Goal: Information Seeking & Learning: Learn about a topic

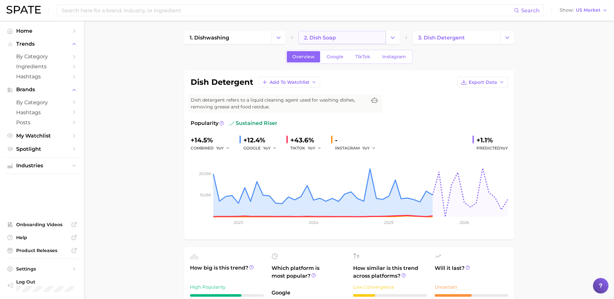
click at [339, 43] on link "2. dish soap" at bounding box center [341, 37] width 87 height 13
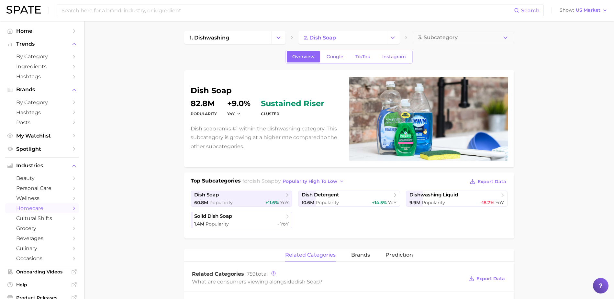
click at [339, 43] on link "2. dish soap" at bounding box center [341, 37] width 87 height 13
click at [361, 63] on div "Overview Google TikTok Instagram" at bounding box center [348, 57] width 127 height 14
click at [371, 60] on link "TikTok" at bounding box center [363, 56] width 26 height 11
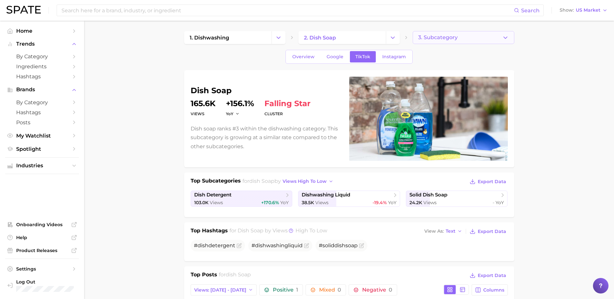
click at [421, 39] on span "3. Subcategory" at bounding box center [437, 38] width 39 height 6
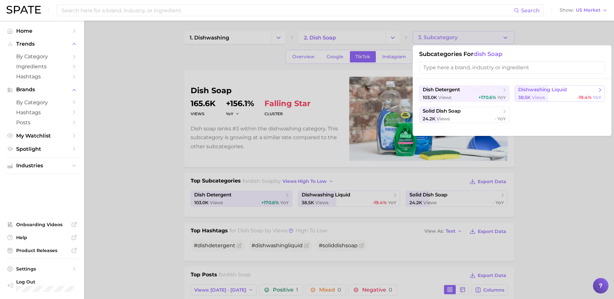
click at [524, 93] on button "dishwashing liquid 38.5k views -19.4% YoY" at bounding box center [559, 93] width 90 height 16
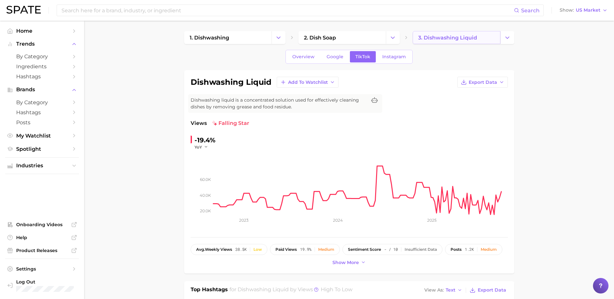
click at [439, 35] on span "3. dishwashing liquid" at bounding box center [447, 38] width 59 height 6
click at [454, 42] on link "3. dishwashing liquid" at bounding box center [455, 37] width 87 height 13
click at [474, 42] on link "3. dishwashing liquid" at bounding box center [455, 37] width 87 height 13
click at [510, 35] on button "Change Category" at bounding box center [507, 37] width 14 height 13
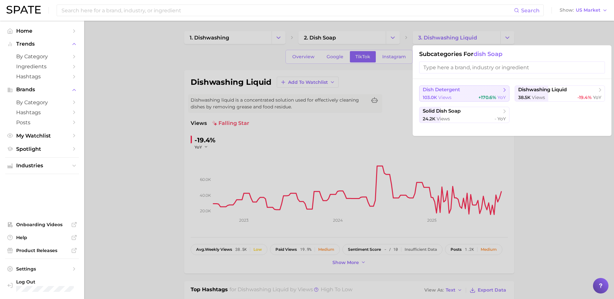
click at [442, 92] on span "dish detergent" at bounding box center [440, 90] width 37 height 6
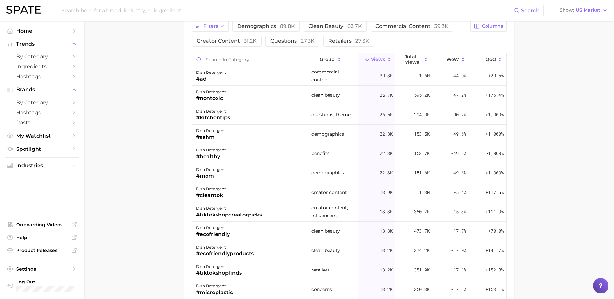
scroll to position [549, 0]
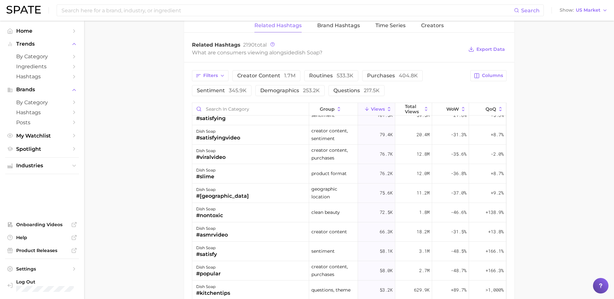
scroll to position [184, 0]
